Goal: Use online tool/utility

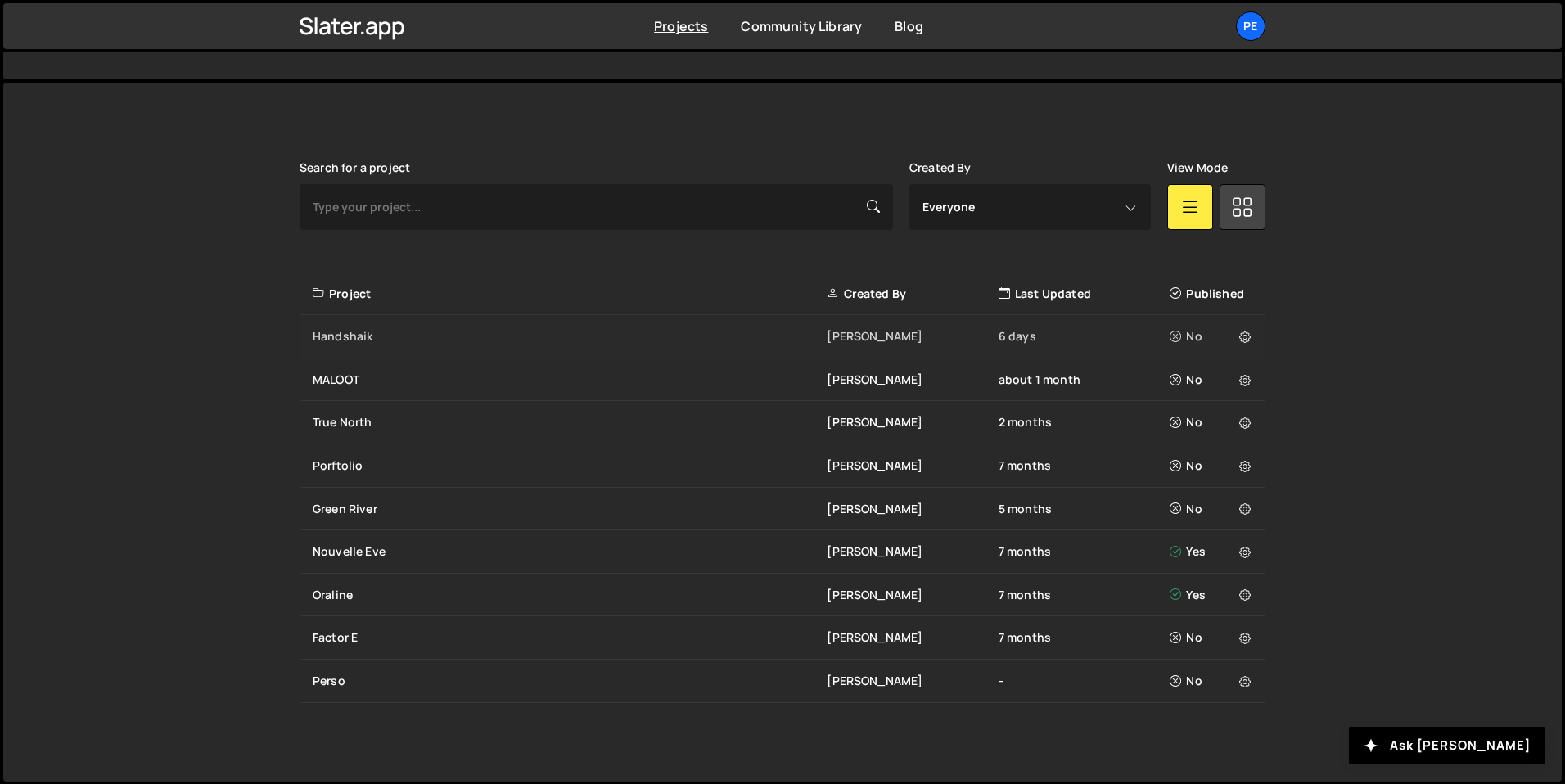
click at [479, 331] on div "Handshaik" at bounding box center [570, 337] width 515 height 16
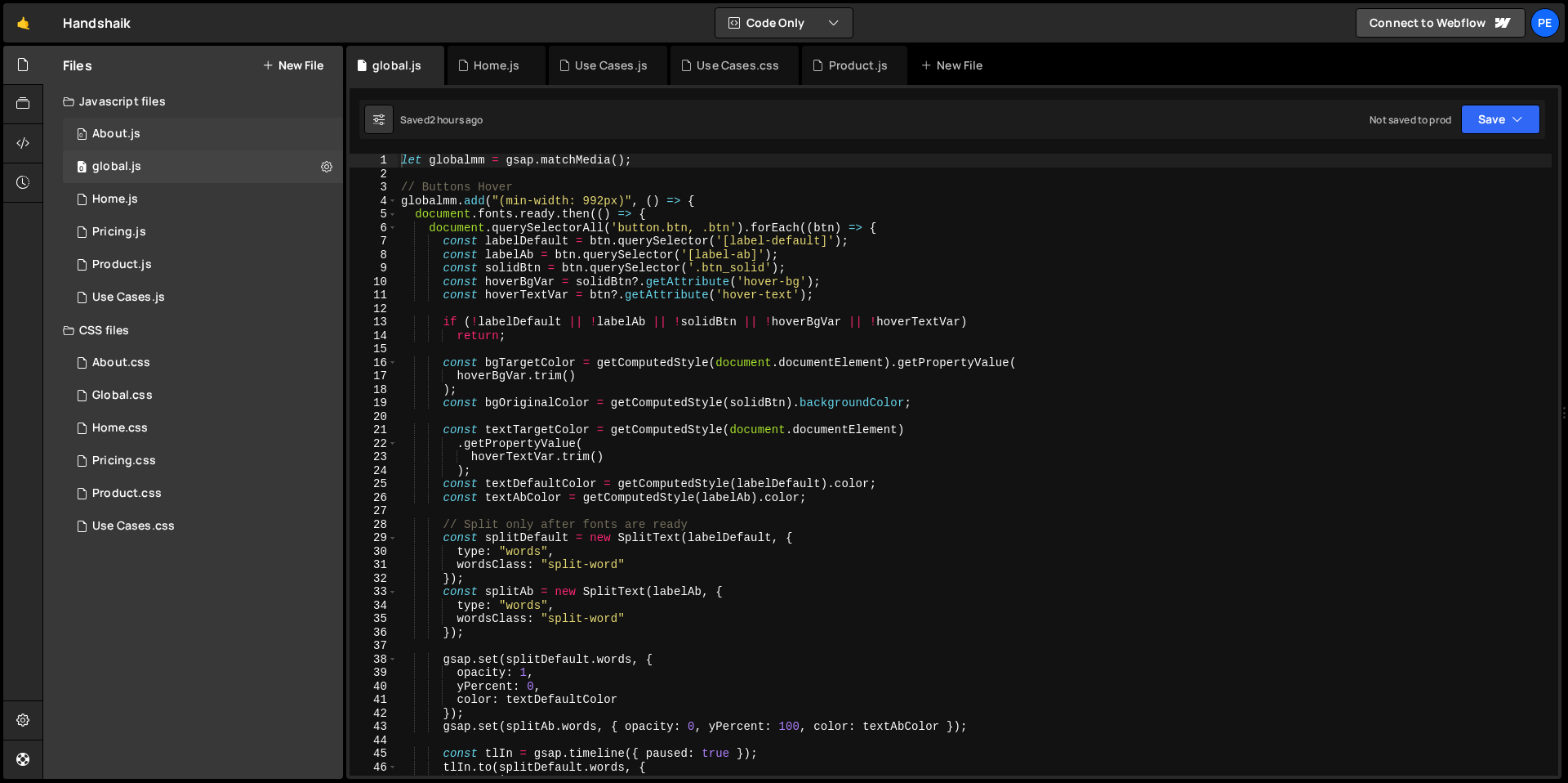
click at [125, 146] on div "0 About.js 0" at bounding box center [202, 134] width 280 height 33
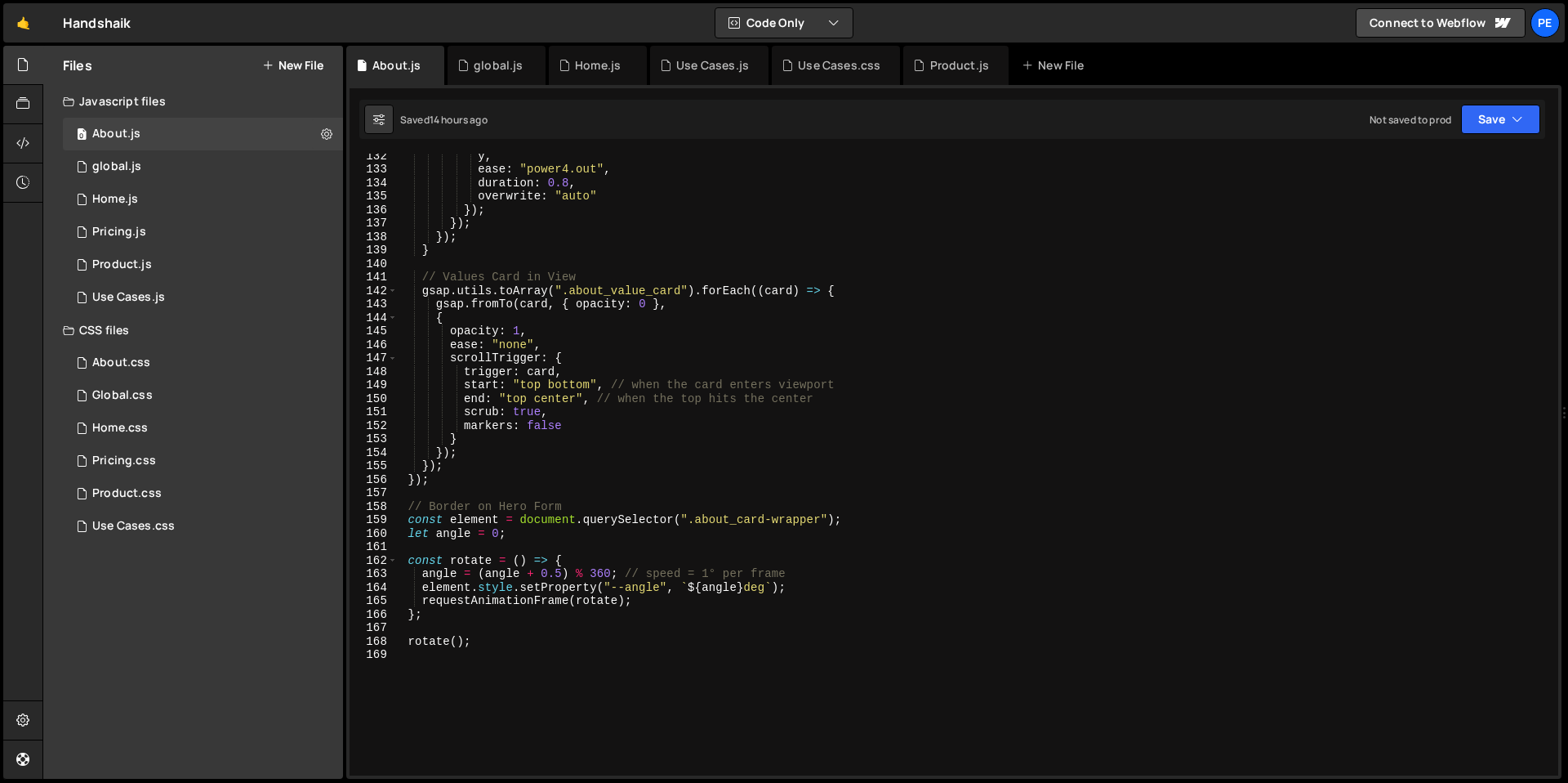
scroll to position [1770, 0]
click at [560, 571] on div "y , ease : "power4.out" , duration : 0.8 , overwrite : "auto" }) ; }) ; }) ; } …" at bounding box center [975, 473] width 1154 height 649
type textarea "angle = (angle + 0.25) % 360; // speed = 1° per frame"
